Goal: Task Accomplishment & Management: Use online tool/utility

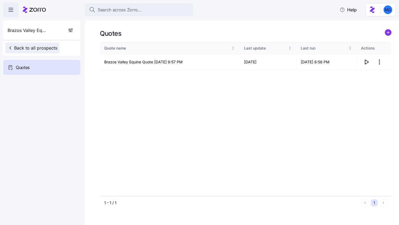
click at [35, 44] on button "Back to all prospects" at bounding box center [32, 48] width 54 height 11
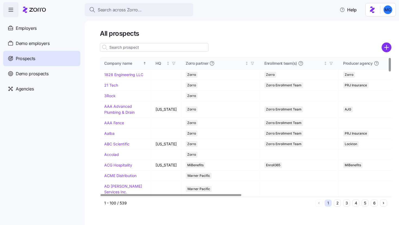
click at [123, 47] on input at bounding box center [154, 47] width 108 height 9
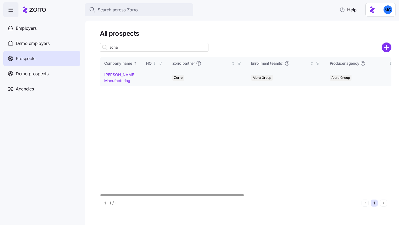
type input "scha"
click at [117, 81] on link "[PERSON_NAME] Manufacturing" at bounding box center [119, 77] width 31 height 11
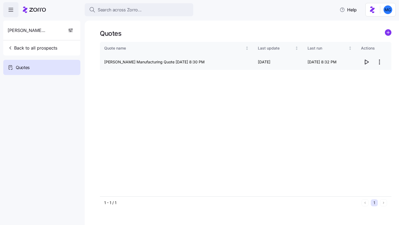
click at [367, 63] on icon "button" at bounding box center [366, 62] width 7 height 7
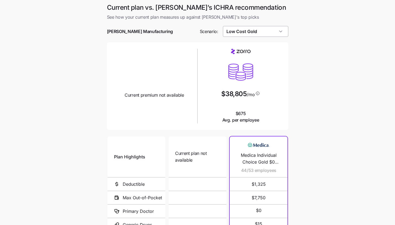
click at [276, 33] on input "Low Cost Gold" at bounding box center [255, 31] width 65 height 11
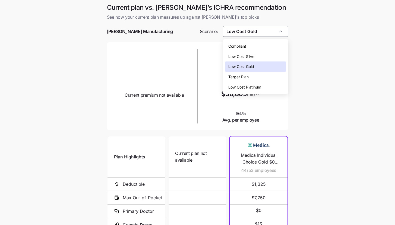
click at [270, 57] on div "Low Cost Silver" at bounding box center [255, 57] width 61 height 10
type input "Low Cost Silver"
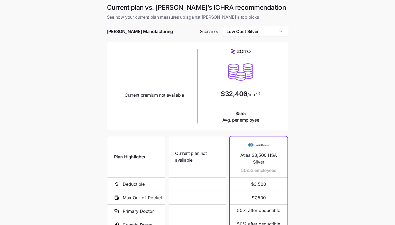
click at [318, 123] on main "Current plan vs. [PERSON_NAME]’s ICHRA recommendation See how your current plan…" at bounding box center [197, 148] width 395 height 296
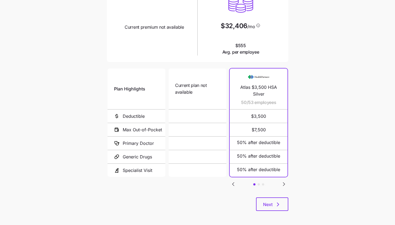
scroll to position [70, 0]
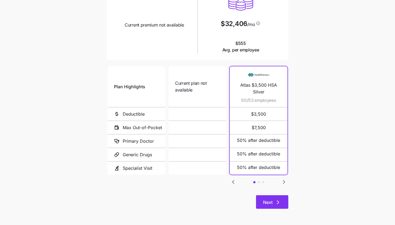
click at [281, 202] on button "Next" at bounding box center [272, 203] width 32 height 14
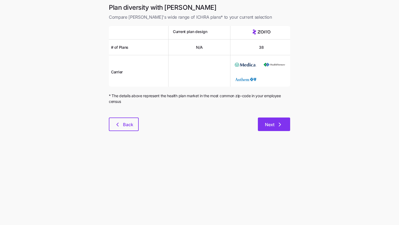
click at [280, 131] on button "Next" at bounding box center [274, 125] width 32 height 14
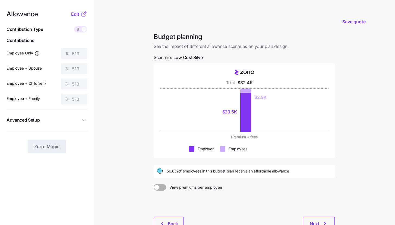
click at [84, 15] on icon at bounding box center [84, 13] width 3 height 3
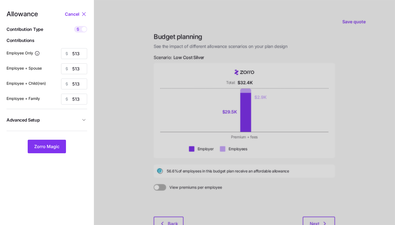
click at [82, 29] on span at bounding box center [84, 29] width 5 height 5
click at [74, 26] on input "checkbox" at bounding box center [74, 26] width 0 height 0
type input "90"
type input "45"
type input "50"
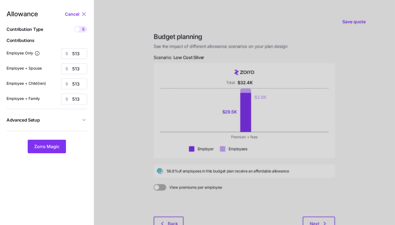
type input "32"
click at [82, 29] on icon at bounding box center [83, 29] width 4 height 4
click at [74, 26] on input "checkbox" at bounding box center [74, 26] width 0 height 0
type input "513"
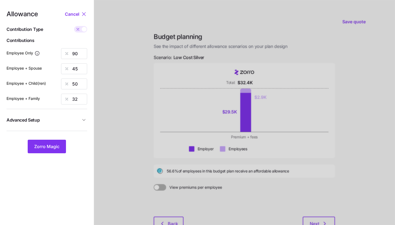
type input "513"
click at [72, 116] on button "Advanced Setup" at bounding box center [47, 120] width 81 height 13
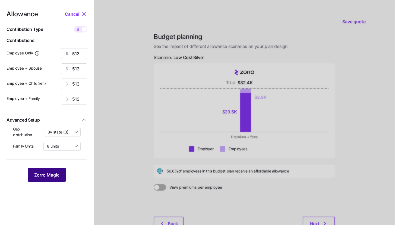
click at [56, 181] on button "Zorro Magic" at bounding box center [47, 175] width 38 height 14
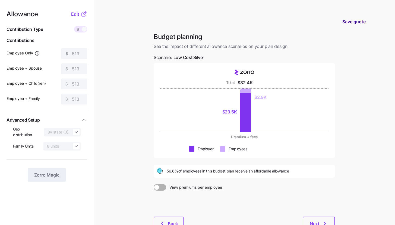
click at [358, 22] on span "Save quote" at bounding box center [353, 21] width 23 height 7
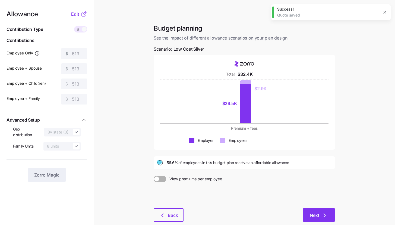
click at [315, 222] on button "Next" at bounding box center [318, 216] width 32 height 14
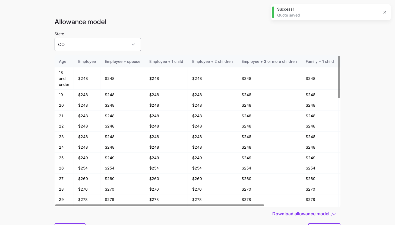
click at [97, 47] on input "CO" at bounding box center [98, 44] width 86 height 13
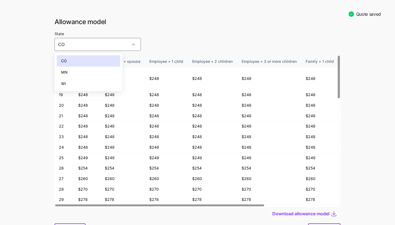
click at [358, 107] on main "Quote saved Allowance model State CO Age Employee Employee + spouse Employee + …" at bounding box center [197, 127] width 395 height 254
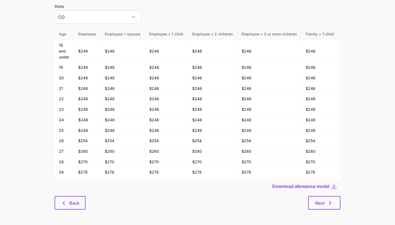
scroll to position [28, 0]
click at [331, 185] on icon at bounding box center [333, 185] width 7 height 7
